Goal: Task Accomplishment & Management: Use online tool/utility

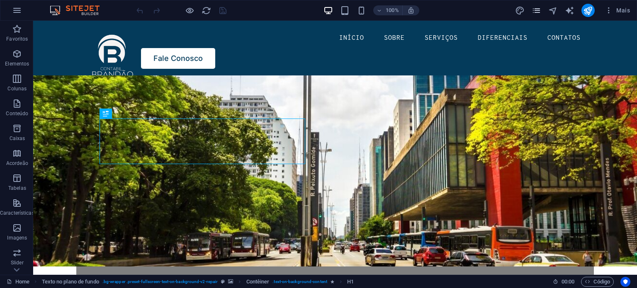
click at [532, 8] on icon "pages" at bounding box center [536, 11] width 10 height 10
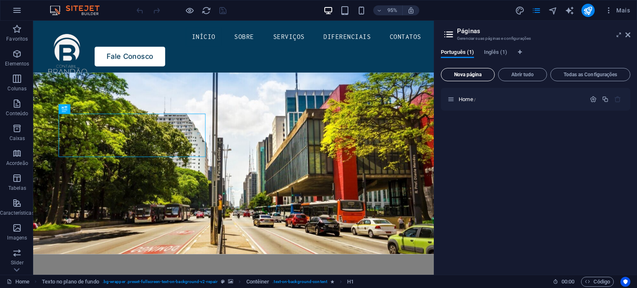
click at [471, 73] on span "Nova página" at bounding box center [467, 74] width 46 height 5
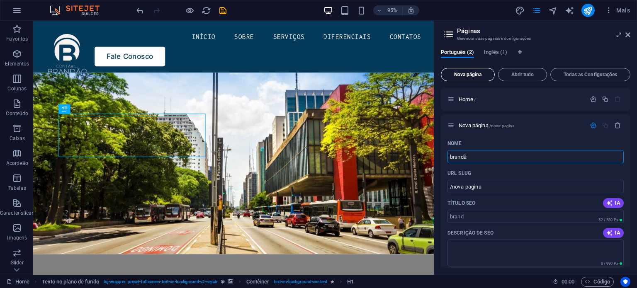
type input "brandão"
type input "/brand"
type input "brandão"
type input "/brandao"
type input "brandãoacademy"
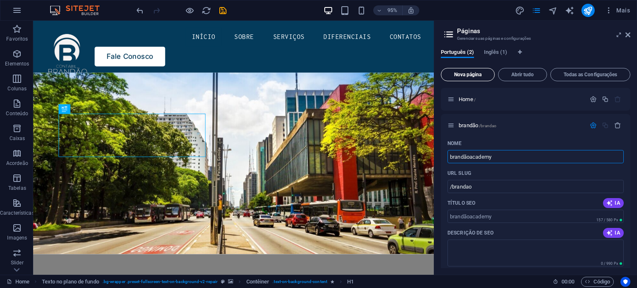
type input "/brandaoacademy"
type input "brandãoacademy"
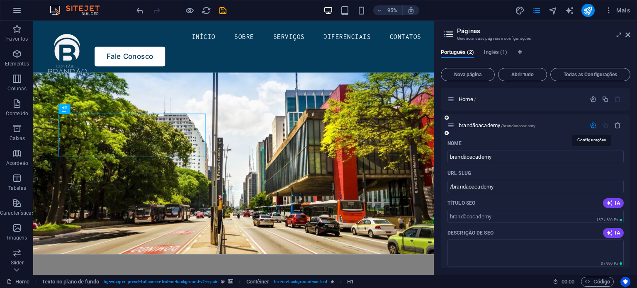
click at [592, 126] on icon "button" at bounding box center [592, 125] width 7 height 7
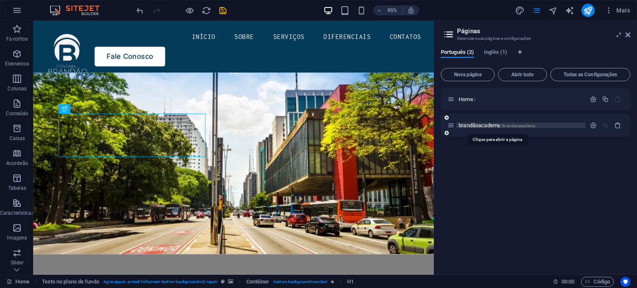
click at [483, 126] on span "brandãoacademy /brandaoacademy" at bounding box center [496, 125] width 77 height 6
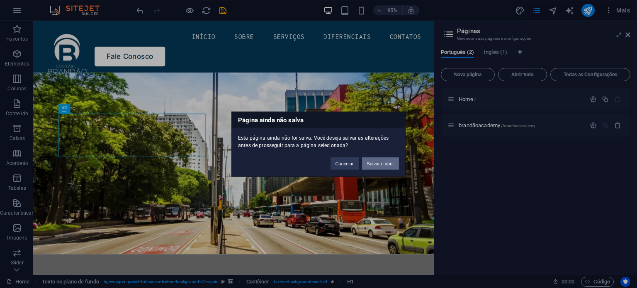
click at [373, 165] on button "Salvar e abrir" at bounding box center [380, 163] width 37 height 12
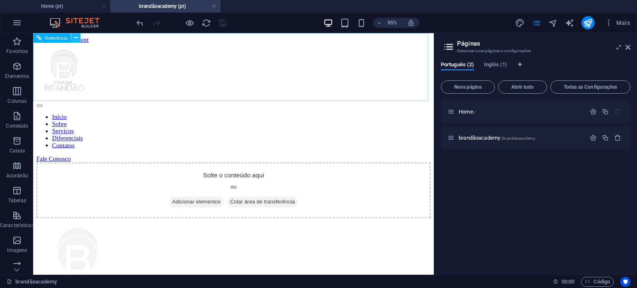
click at [74, 39] on icon at bounding box center [75, 38] width 4 height 8
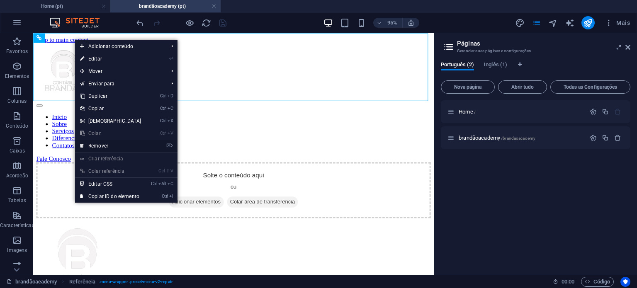
click at [108, 147] on link "⌦ Remover" at bounding box center [110, 146] width 71 height 12
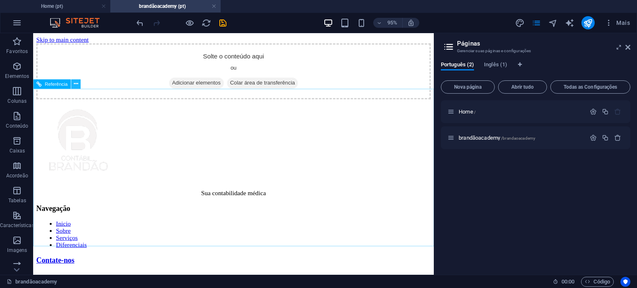
click at [77, 86] on icon at bounding box center [75, 84] width 4 height 8
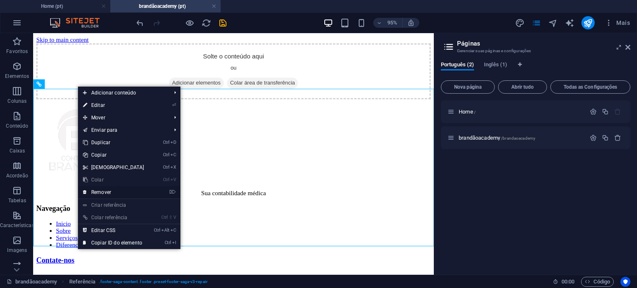
click at [110, 191] on link "⌦ Remover" at bounding box center [113, 192] width 71 height 12
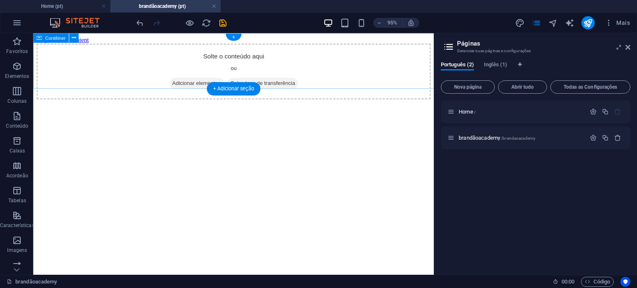
click at [264, 80] on span "Colar área de transferência" at bounding box center [274, 86] width 75 height 12
click at [205, 80] on span "Adicionar elementos" at bounding box center [205, 86] width 58 height 12
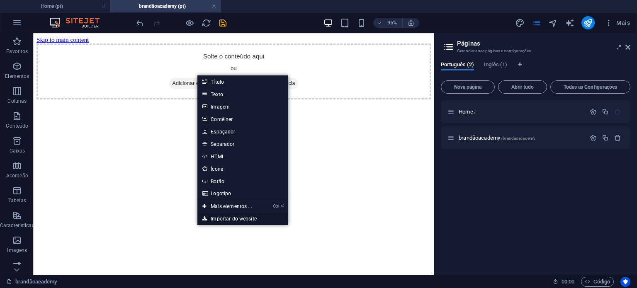
click at [235, 219] on link "Importar do website" at bounding box center [242, 219] width 91 height 12
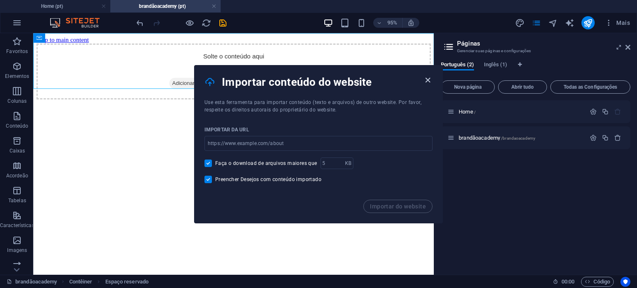
click at [428, 79] on icon "button" at bounding box center [428, 80] width 10 height 10
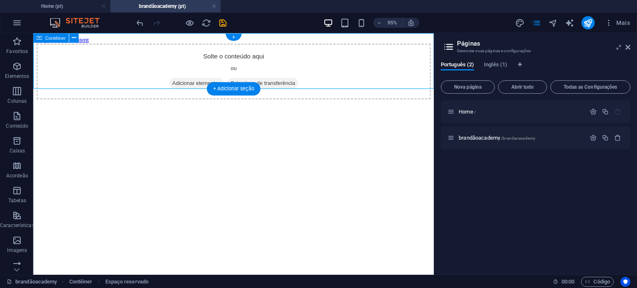
click at [208, 80] on span "Adicionar elementos" at bounding box center [205, 86] width 58 height 12
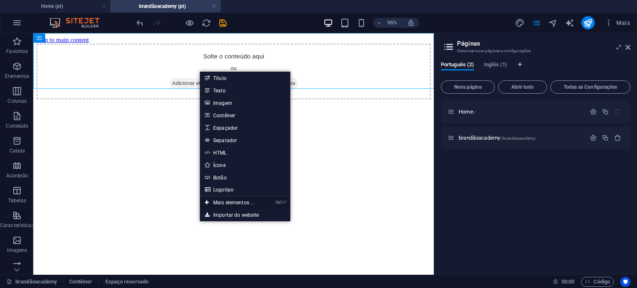
click at [235, 202] on link "Ctrl ⏎ Mais elementos ..." at bounding box center [230, 202] width 60 height 12
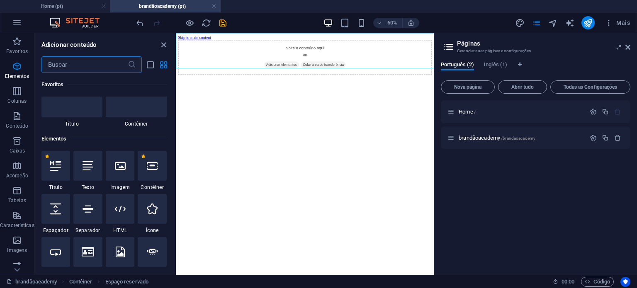
scroll to position [88, 0]
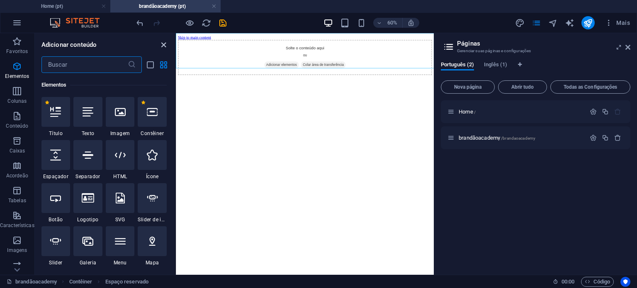
click at [161, 44] on icon "close panel" at bounding box center [164, 45] width 10 height 10
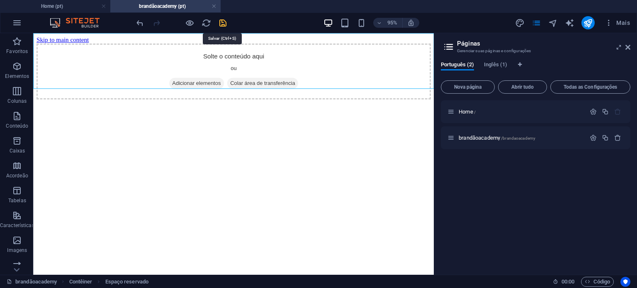
click at [223, 21] on icon "save" at bounding box center [223, 23] width 10 height 10
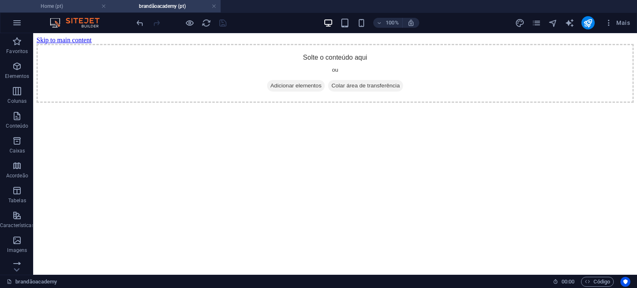
click at [68, 8] on h4 "Home (pt)" at bounding box center [55, 6] width 110 height 9
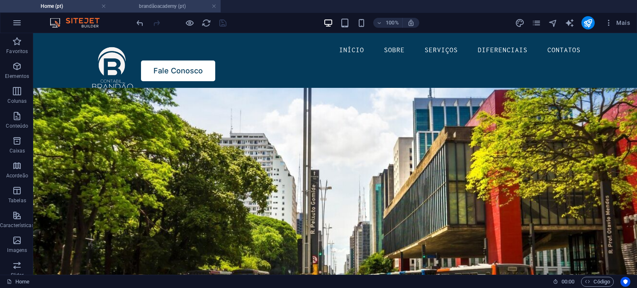
click at [127, 5] on h4 "brandãoacademy (pt)" at bounding box center [165, 6] width 110 height 9
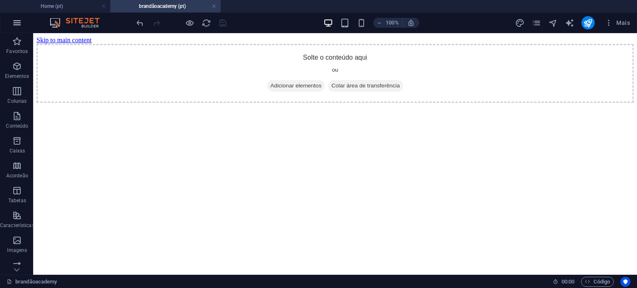
click at [14, 21] on icon "button" at bounding box center [17, 23] width 10 height 10
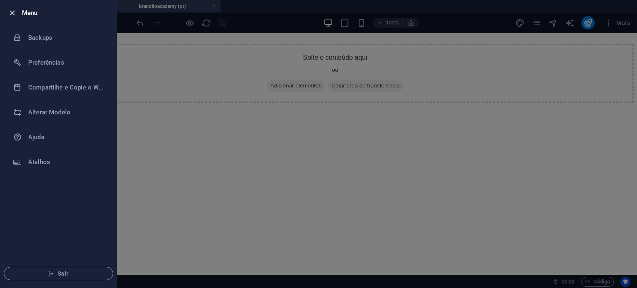
click at [11, 13] on icon "button" at bounding box center [12, 13] width 10 height 10
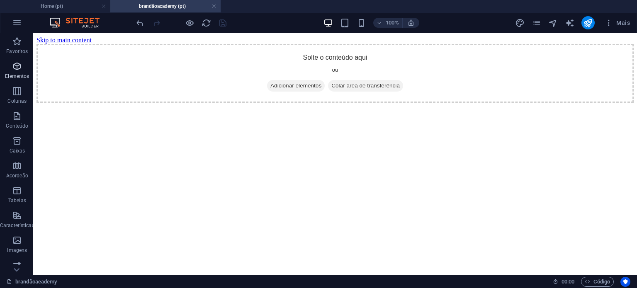
click at [9, 71] on span "Elementos" at bounding box center [17, 71] width 34 height 20
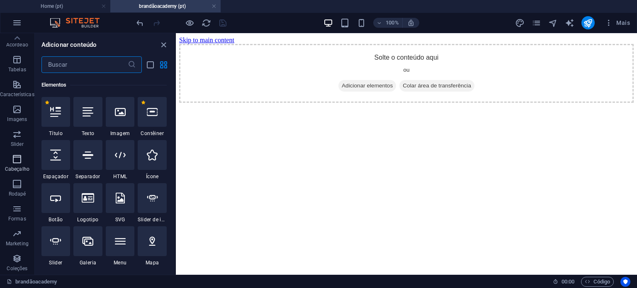
scroll to position [0, 0]
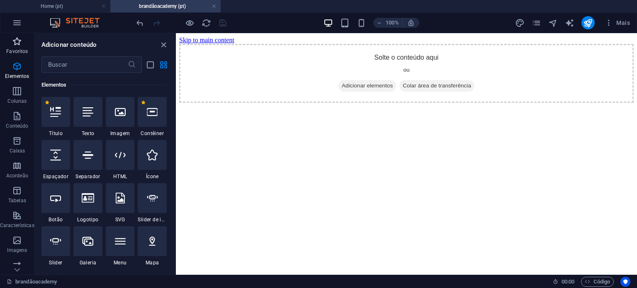
click at [17, 42] on icon "button" at bounding box center [17, 41] width 10 height 10
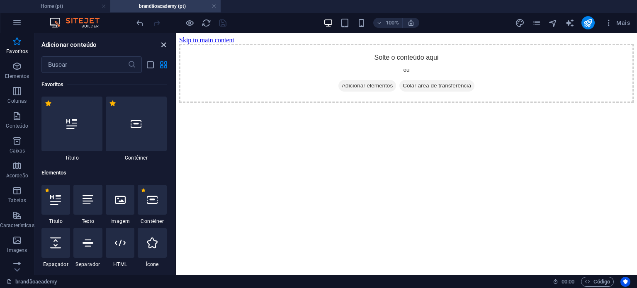
click at [163, 46] on icon "close panel" at bounding box center [164, 45] width 10 height 10
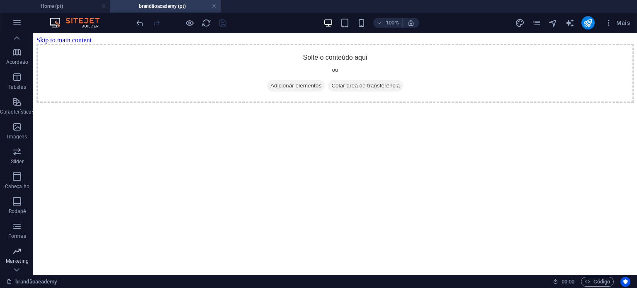
scroll to position [131, 0]
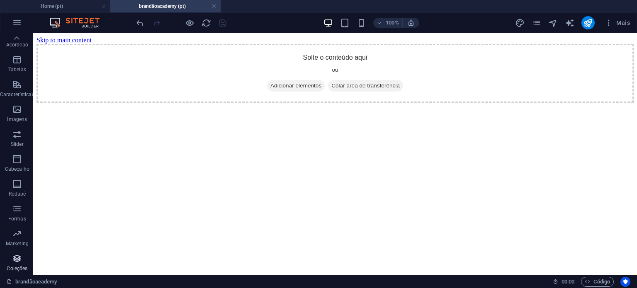
click at [13, 265] on p "Coleções" at bounding box center [17, 268] width 21 height 7
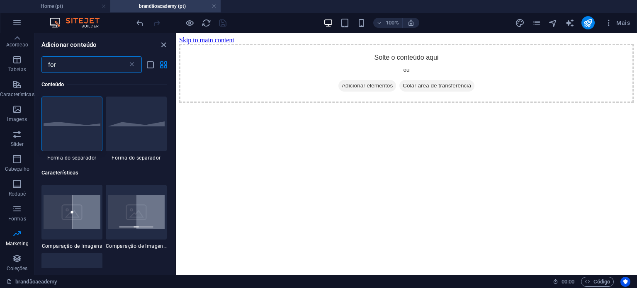
scroll to position [0, 0]
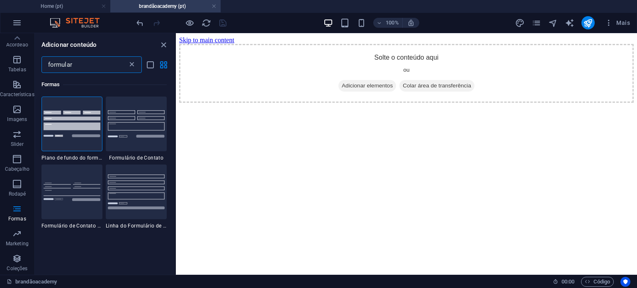
type input "formular"
click at [131, 67] on icon at bounding box center [132, 65] width 8 height 8
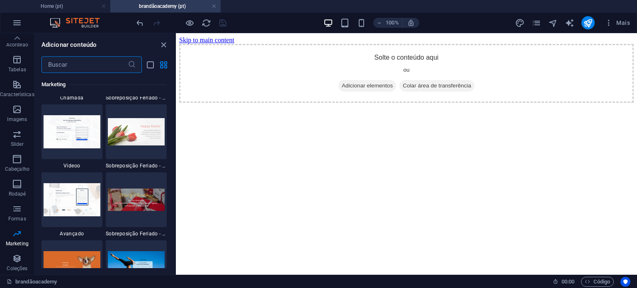
scroll to position [6948, 0]
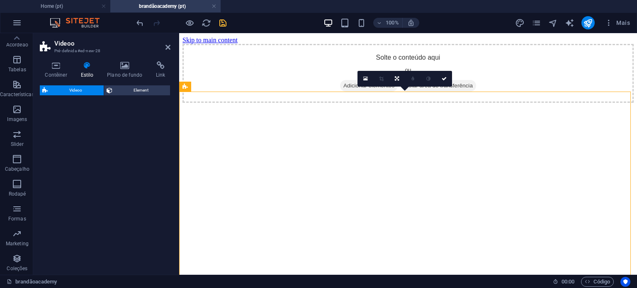
select select "%"
select select "rem"
select select "px"
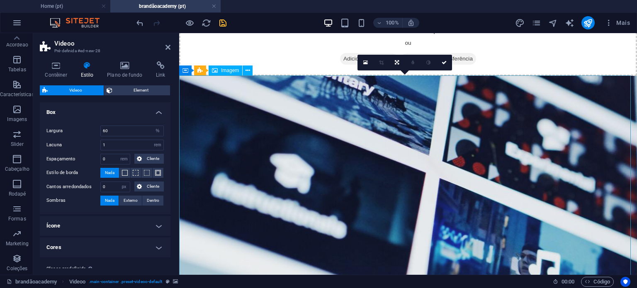
scroll to position [16, 0]
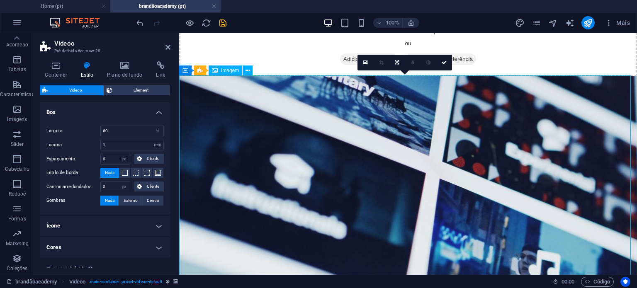
click at [246, 73] on icon at bounding box center [247, 70] width 5 height 9
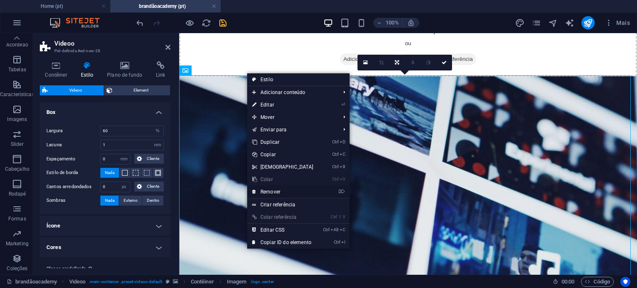
click at [286, 190] on link "⌦ Remover" at bounding box center [282, 192] width 71 height 12
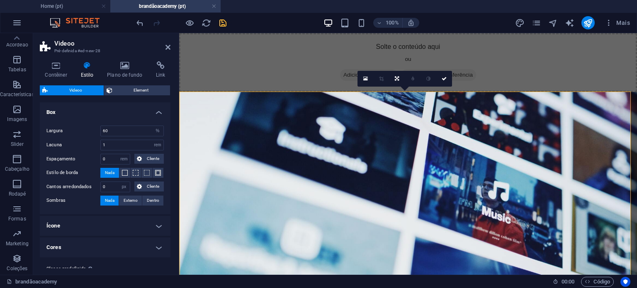
scroll to position [22, 0]
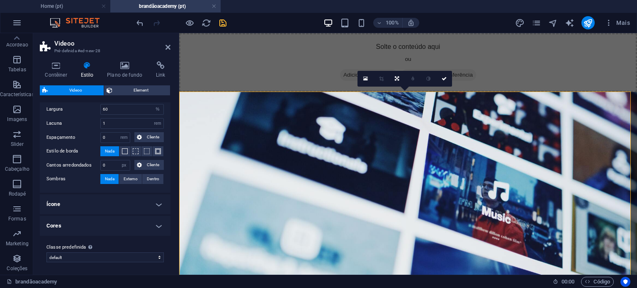
click at [74, 230] on h4 "Cores" at bounding box center [105, 226] width 131 height 20
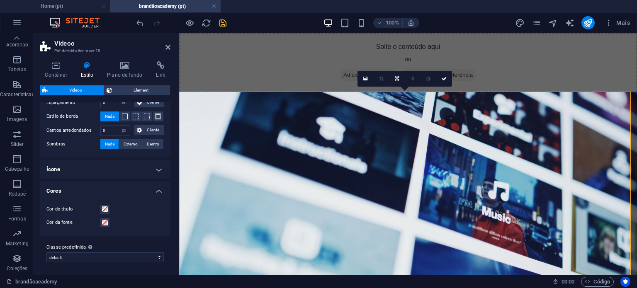
scroll to position [0, 0]
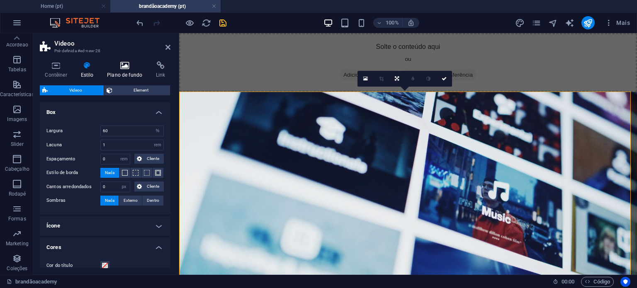
click at [128, 73] on h4 "Plano de fundo" at bounding box center [126, 69] width 49 height 17
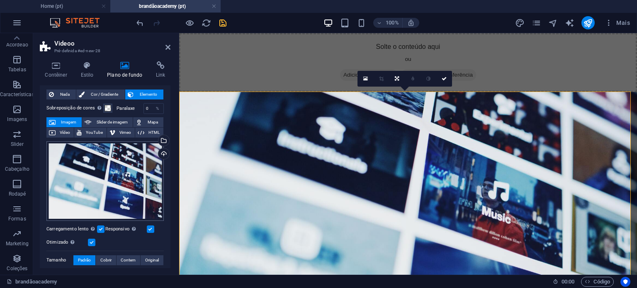
scroll to position [19, 0]
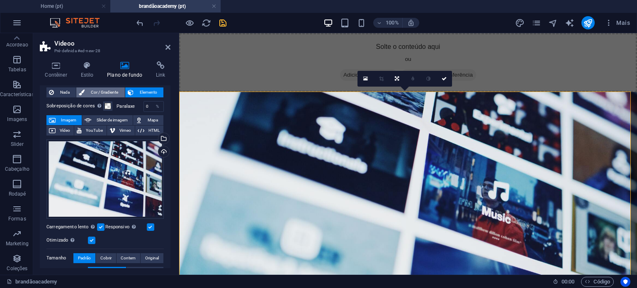
click at [100, 92] on span "Cor / Gradiente" at bounding box center [104, 92] width 35 height 10
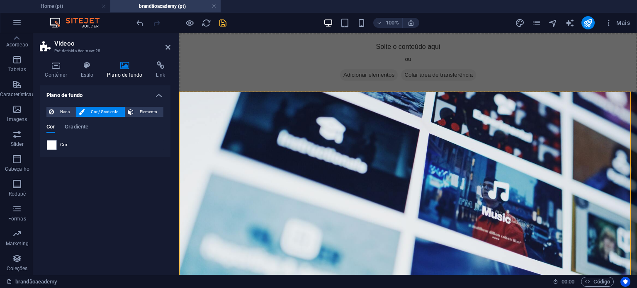
scroll to position [0, 0]
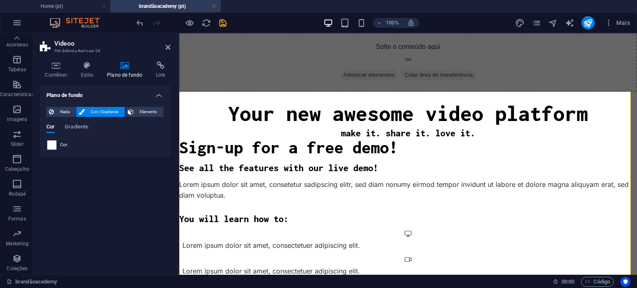
click at [50, 149] on span at bounding box center [51, 145] width 9 height 9
click at [50, 147] on span at bounding box center [51, 145] width 9 height 9
click at [65, 144] on span "Cor" at bounding box center [63, 145] width 7 height 7
click at [51, 143] on span at bounding box center [51, 145] width 9 height 9
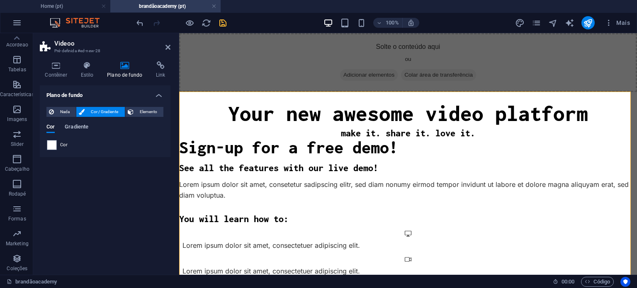
click at [72, 125] on span "Gradiente" at bounding box center [77, 128] width 24 height 12
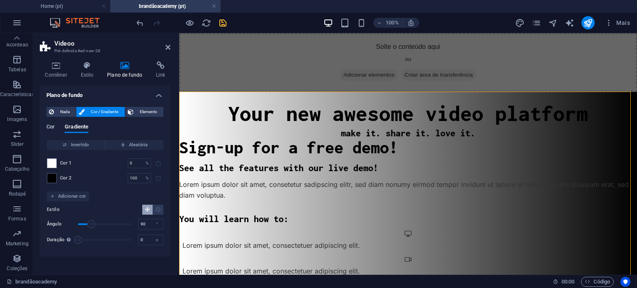
click at [48, 124] on span "Cor" at bounding box center [50, 128] width 8 height 12
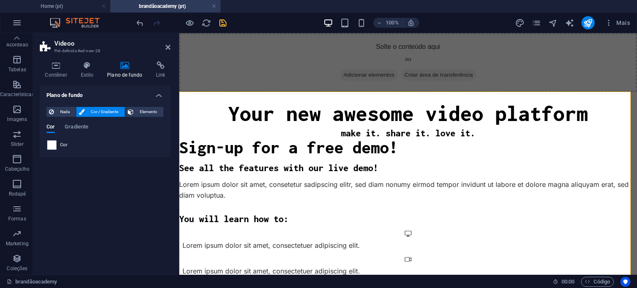
click at [52, 145] on span at bounding box center [51, 145] width 9 height 9
click at [62, 141] on div "Cor" at bounding box center [105, 145] width 116 height 10
click at [48, 142] on span at bounding box center [51, 145] width 9 height 9
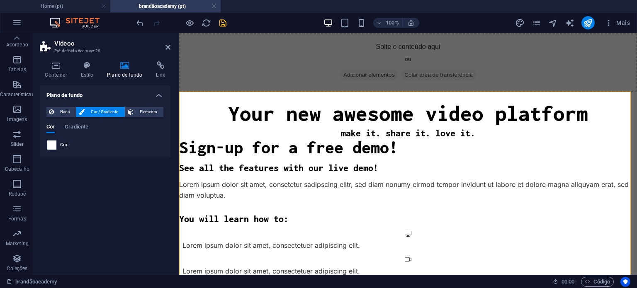
click at [48, 142] on span at bounding box center [51, 145] width 9 height 9
click at [60, 113] on span "Nada" at bounding box center [64, 112] width 17 height 10
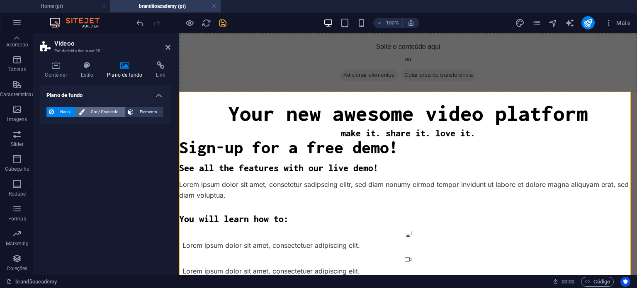
click at [116, 114] on span "Cor / Gradiente" at bounding box center [104, 112] width 35 height 10
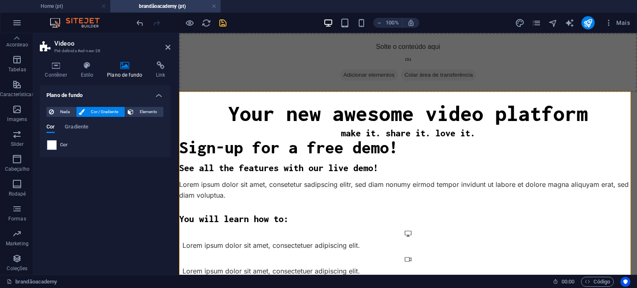
click at [82, 121] on div "Cor Gradiente Cor" at bounding box center [104, 133] width 117 height 33
click at [75, 125] on span "Gradiente" at bounding box center [77, 128] width 24 height 12
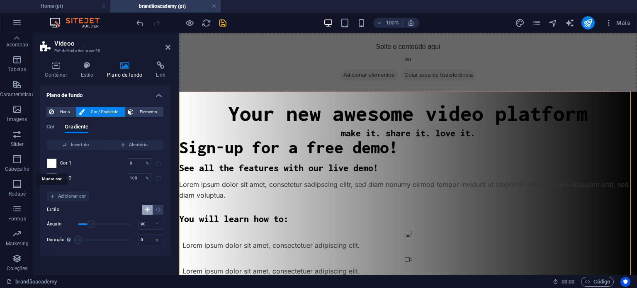
click at [51, 164] on span at bounding box center [51, 163] width 9 height 9
click at [51, 177] on span at bounding box center [51, 178] width 9 height 9
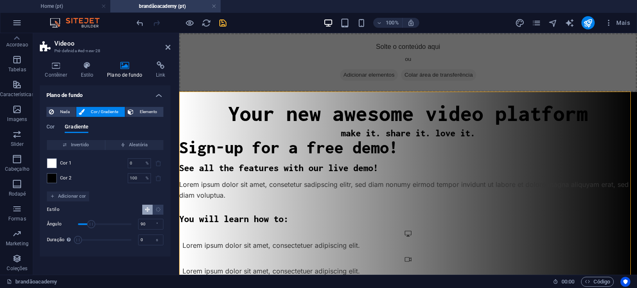
drag, startPoint x: 51, startPoint y: 177, endPoint x: 167, endPoint y: 172, distance: 115.4
click at [167, 172] on div "Nada Cor / Gradiente Elemento Esticar o plano de fundo para a largura total Sob…" at bounding box center [105, 178] width 131 height 156
click at [53, 165] on span at bounding box center [51, 163] width 9 height 9
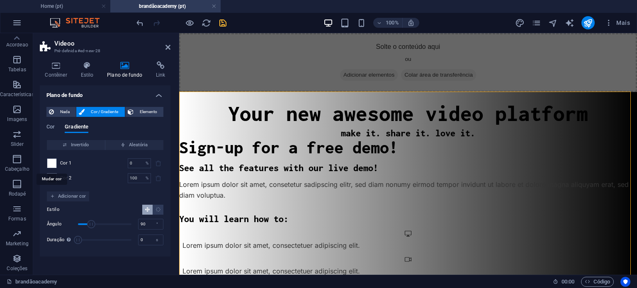
click at [53, 165] on span at bounding box center [51, 163] width 9 height 9
click at [50, 162] on span at bounding box center [51, 163] width 9 height 9
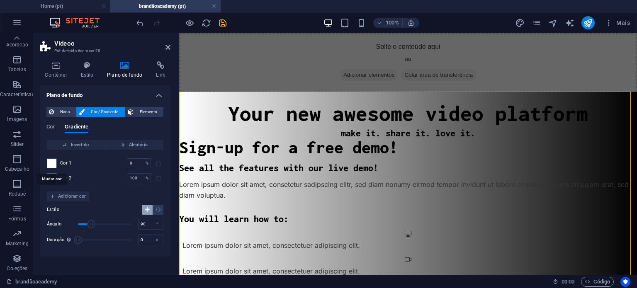
click at [50, 162] on span at bounding box center [51, 163] width 9 height 9
click at [132, 144] on span "Aleatória" at bounding box center [134, 145] width 51 height 10
type input "27"
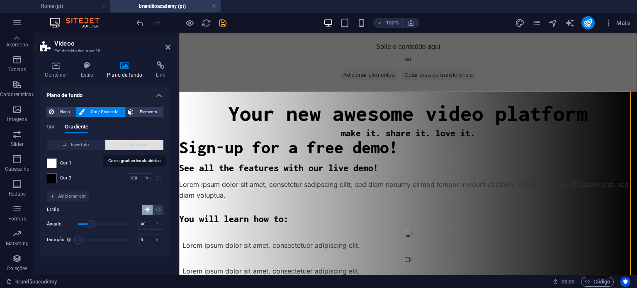
type input "19"
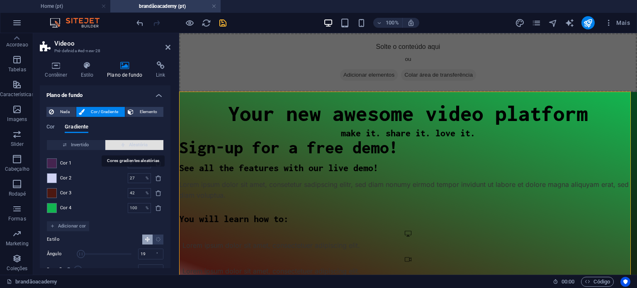
click at [132, 144] on span "Aleatória" at bounding box center [134, 145] width 51 height 10
type input "100"
type input "207"
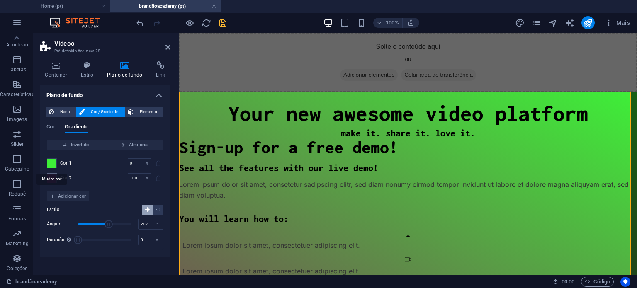
click at [50, 162] on span at bounding box center [51, 163] width 9 height 9
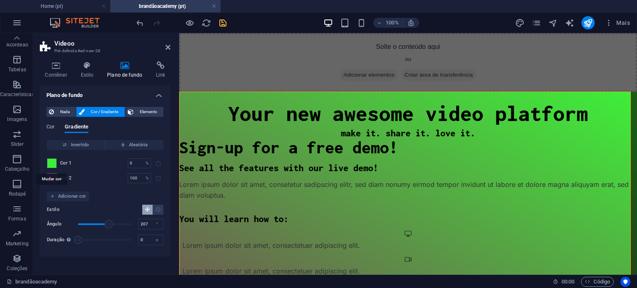
click at [50, 162] on span at bounding box center [51, 163] width 9 height 9
click at [63, 193] on span "Adicionar cor" at bounding box center [68, 196] width 36 height 10
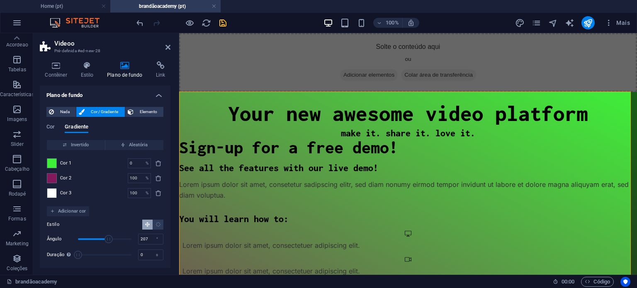
click at [50, 195] on span at bounding box center [51, 193] width 9 height 9
click at [158, 194] on icon "delete" at bounding box center [158, 193] width 7 height 7
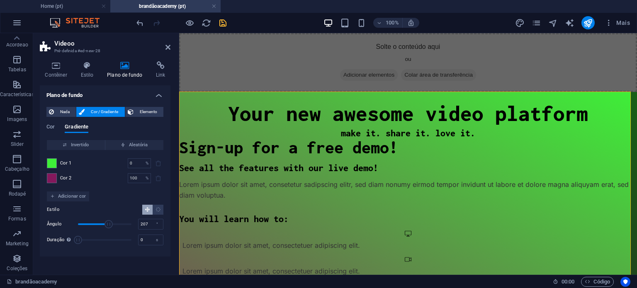
click at [158, 194] on div "Invertido Aleatória Cor 1 0 % ​ Cor 2 100 % ​ Adicionar cor Estilo Ângulo 207 °…" at bounding box center [104, 195] width 117 height 110
click at [309, 53] on div "Solte o conteúdo aqui ou Adicionar elementos Colar área de transferência" at bounding box center [408, 62] width 458 height 59
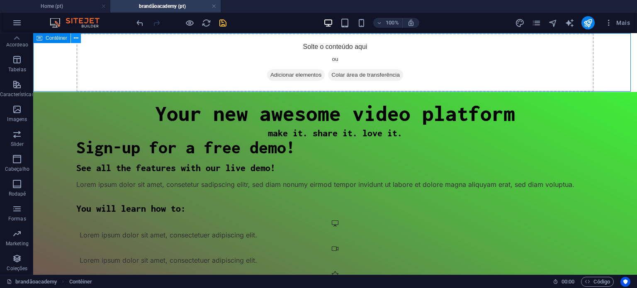
click at [76, 38] on icon at bounding box center [76, 38] width 5 height 9
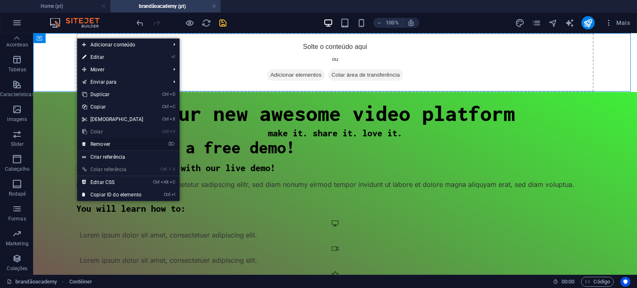
click at [112, 142] on link "⌦ Remover" at bounding box center [112, 144] width 71 height 12
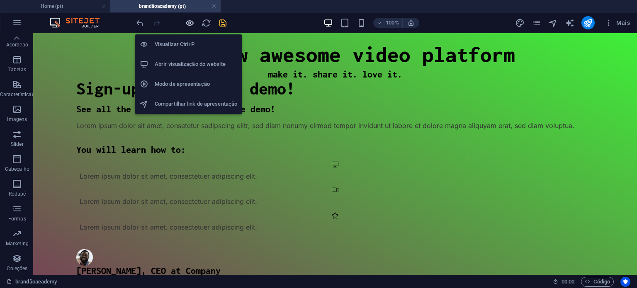
click at [185, 22] on icon "button" at bounding box center [190, 23] width 10 height 10
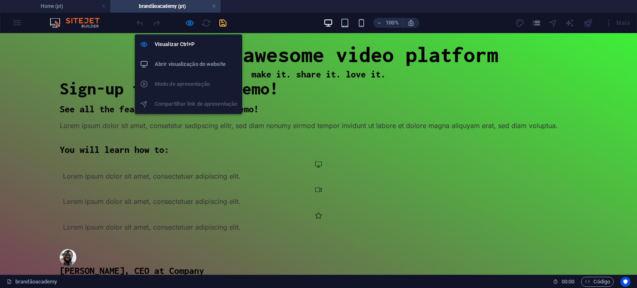
click at [186, 63] on h6 "Abrir visualização do website" at bounding box center [196, 64] width 82 height 10
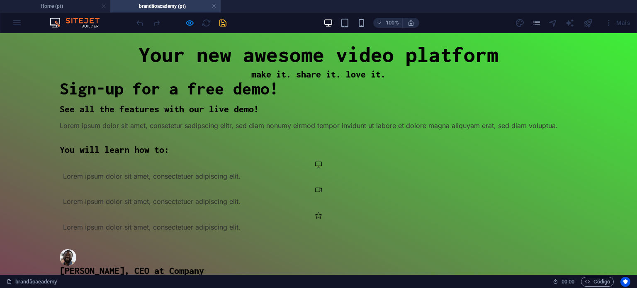
click at [12, 28] on div "100% Mais" at bounding box center [318, 23] width 636 height 20
click at [22, 23] on div "100% Mais" at bounding box center [318, 23] width 636 height 20
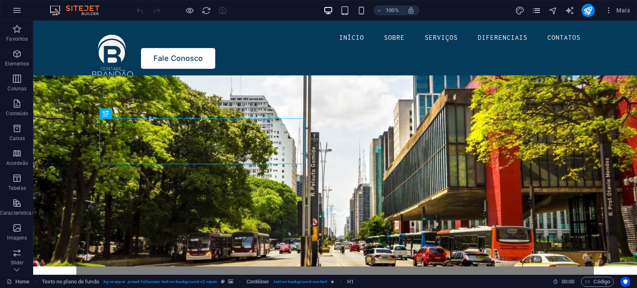
click at [540, 12] on icon "pages" at bounding box center [536, 11] width 10 height 10
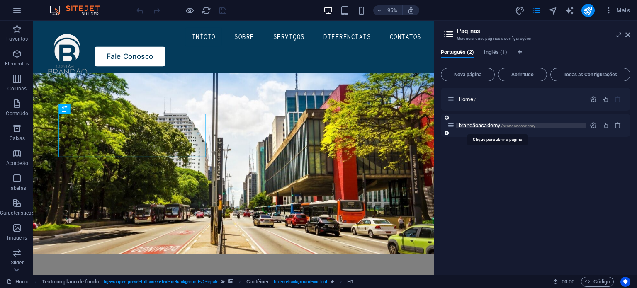
click at [478, 124] on span "brandãoacademy /brandaoacademy" at bounding box center [496, 125] width 77 height 6
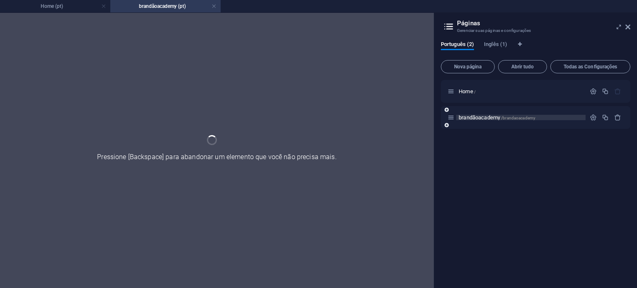
click at [478, 124] on div "brandãoacademy /brandaoacademy" at bounding box center [535, 117] width 189 height 23
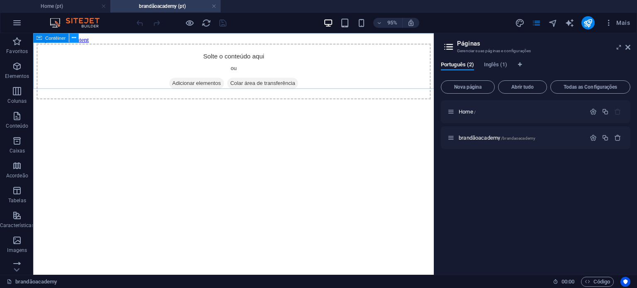
click at [75, 42] on icon at bounding box center [74, 38] width 4 height 8
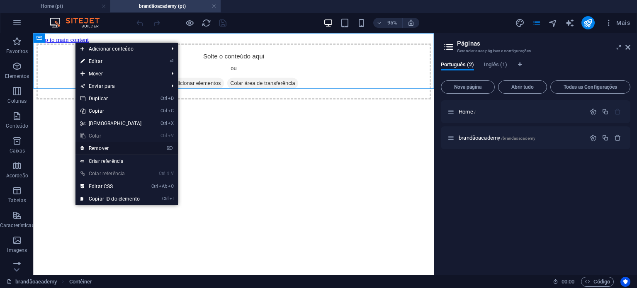
click at [113, 146] on link "⌦ Remover" at bounding box center [110, 148] width 71 height 12
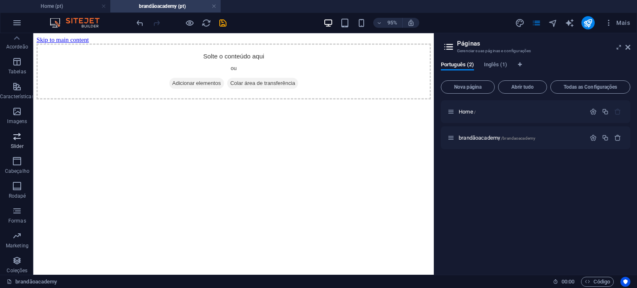
scroll to position [131, 0]
click at [216, 5] on link at bounding box center [213, 6] width 5 height 8
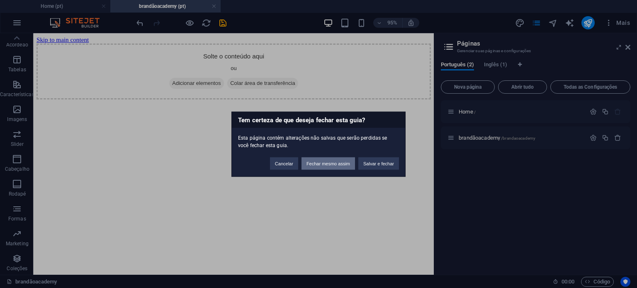
click at [317, 163] on button "Fechar mesmo assim" at bounding box center [327, 163] width 53 height 12
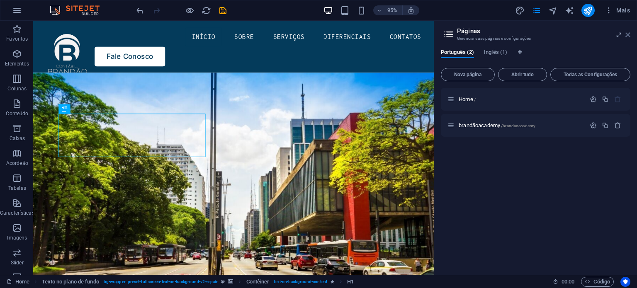
click at [625, 36] on icon at bounding box center [627, 35] width 5 height 7
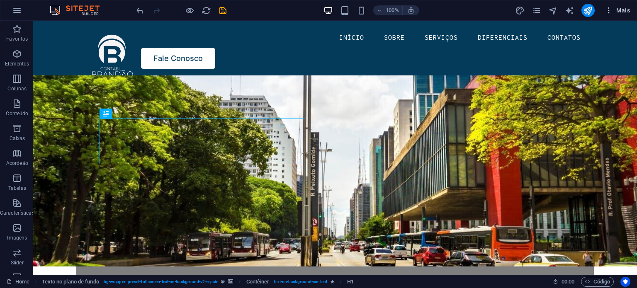
click at [618, 11] on span "Mais" at bounding box center [616, 10] width 25 height 8
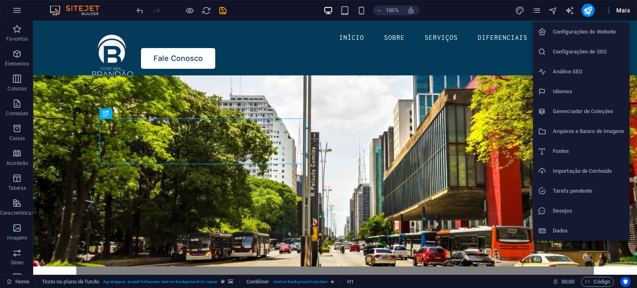
click at [56, 8] on div at bounding box center [318, 144] width 637 height 288
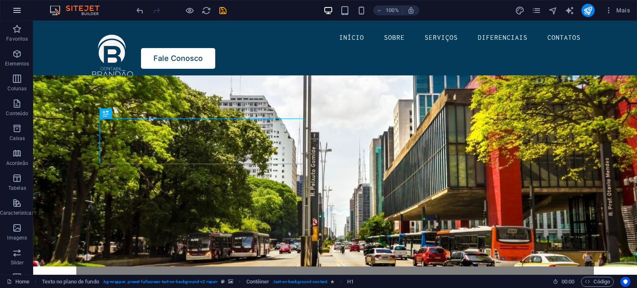
click at [14, 7] on icon "button" at bounding box center [17, 10] width 10 height 10
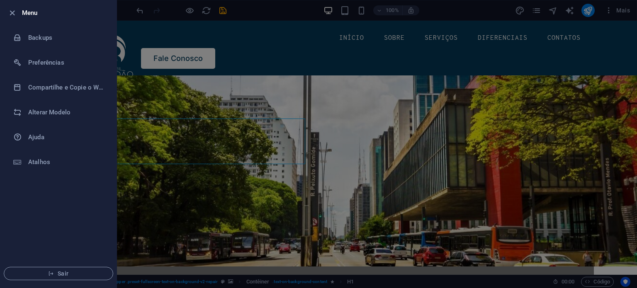
click at [295, 36] on div at bounding box center [318, 144] width 637 height 288
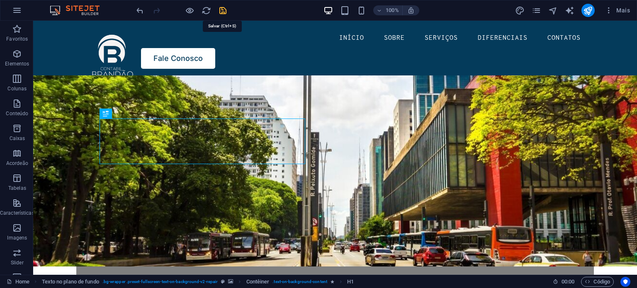
click at [222, 10] on icon "save" at bounding box center [223, 11] width 10 height 10
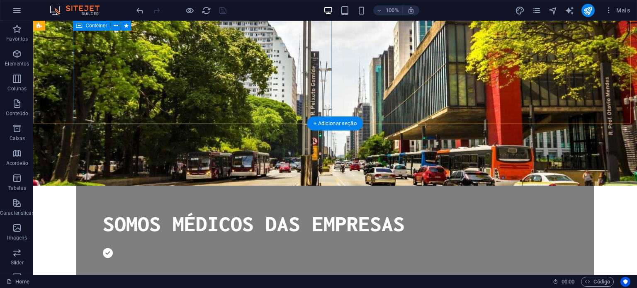
scroll to position [0, 0]
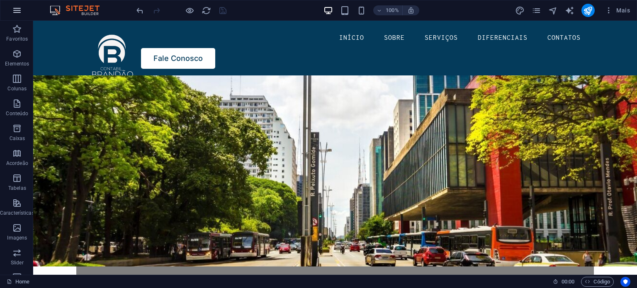
click at [12, 10] on icon "button" at bounding box center [17, 10] width 10 height 10
